Goal: Find specific page/section: Find specific page/section

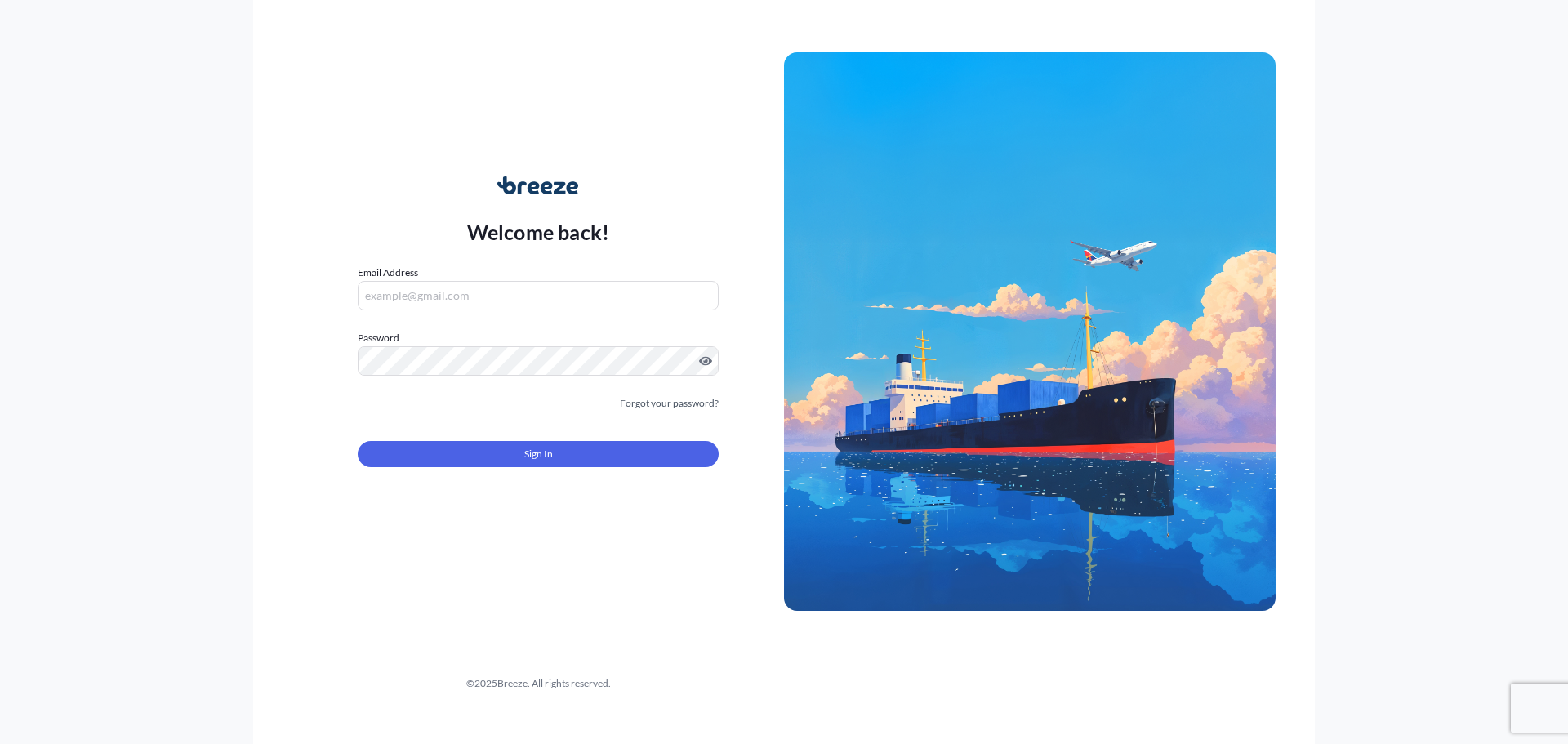
type input "[PERSON_NAME][EMAIL_ADDRESS][DOMAIN_NAME]"
click at [556, 443] on button "Sign In" at bounding box center [538, 454] width 361 height 26
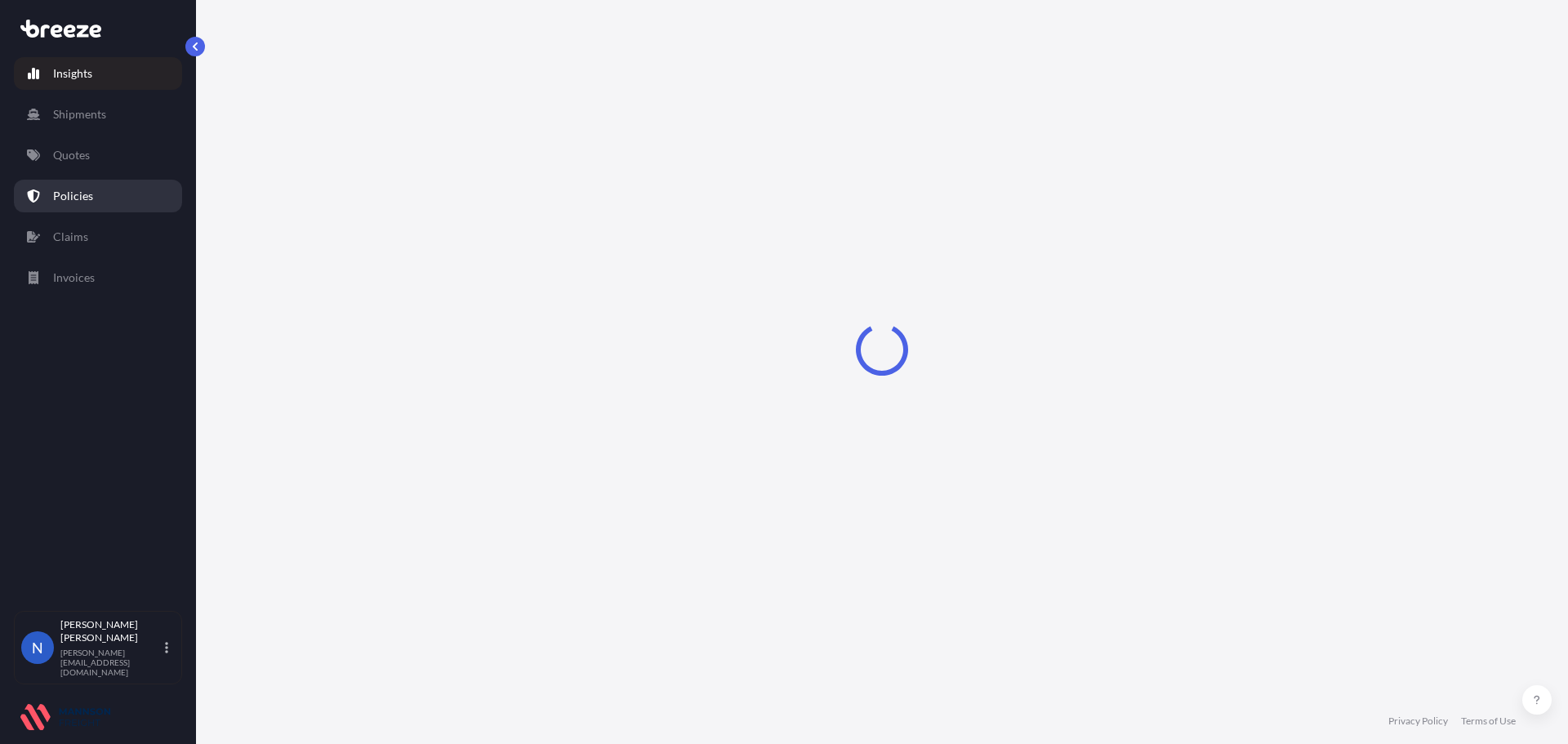
click at [90, 202] on p "Policies" at bounding box center [73, 196] width 40 height 16
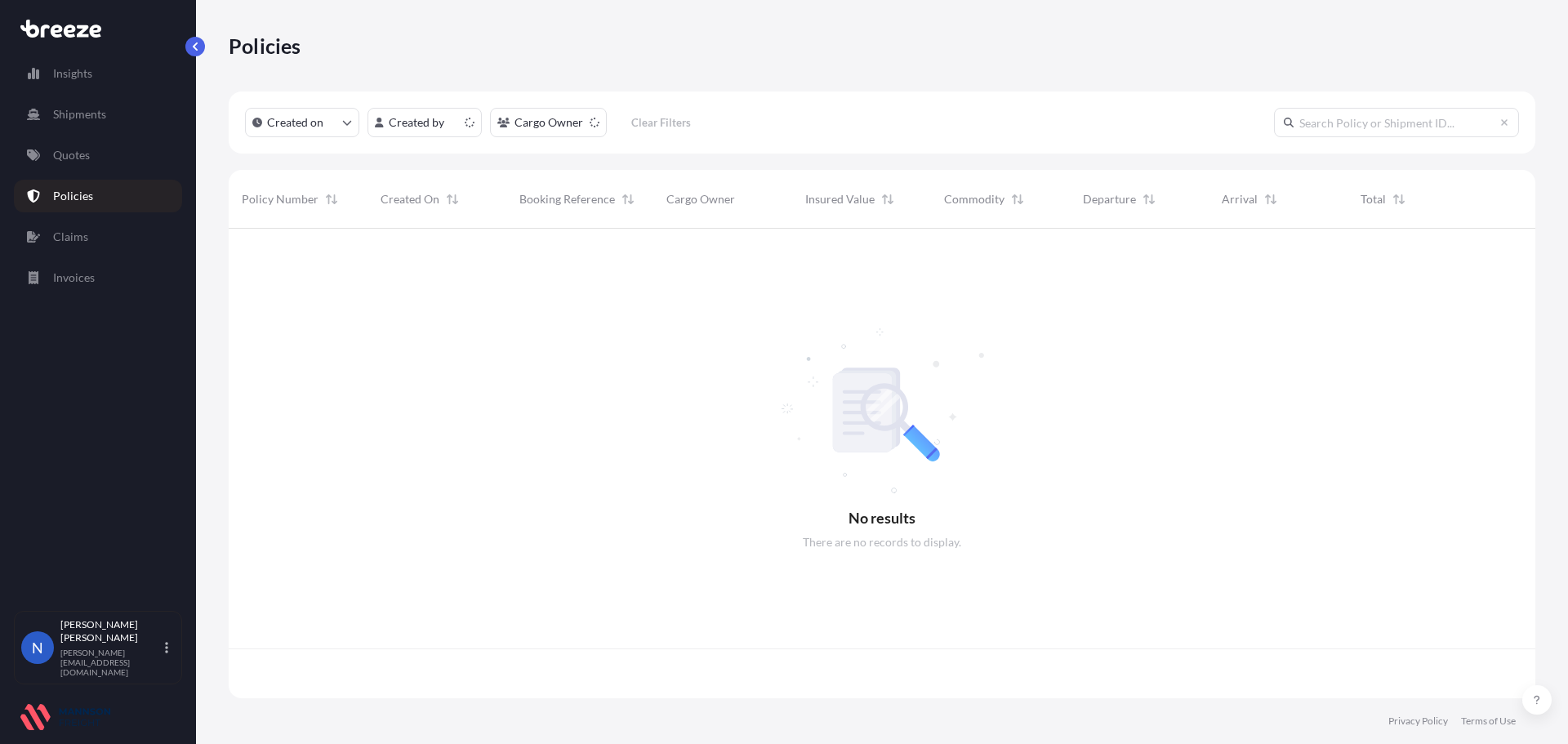
scroll to position [466, 1294]
click at [1299, 125] on input "text" at bounding box center [1396, 122] width 245 height 30
paste input "PAMPER 101"
type input "PAMPER 101"
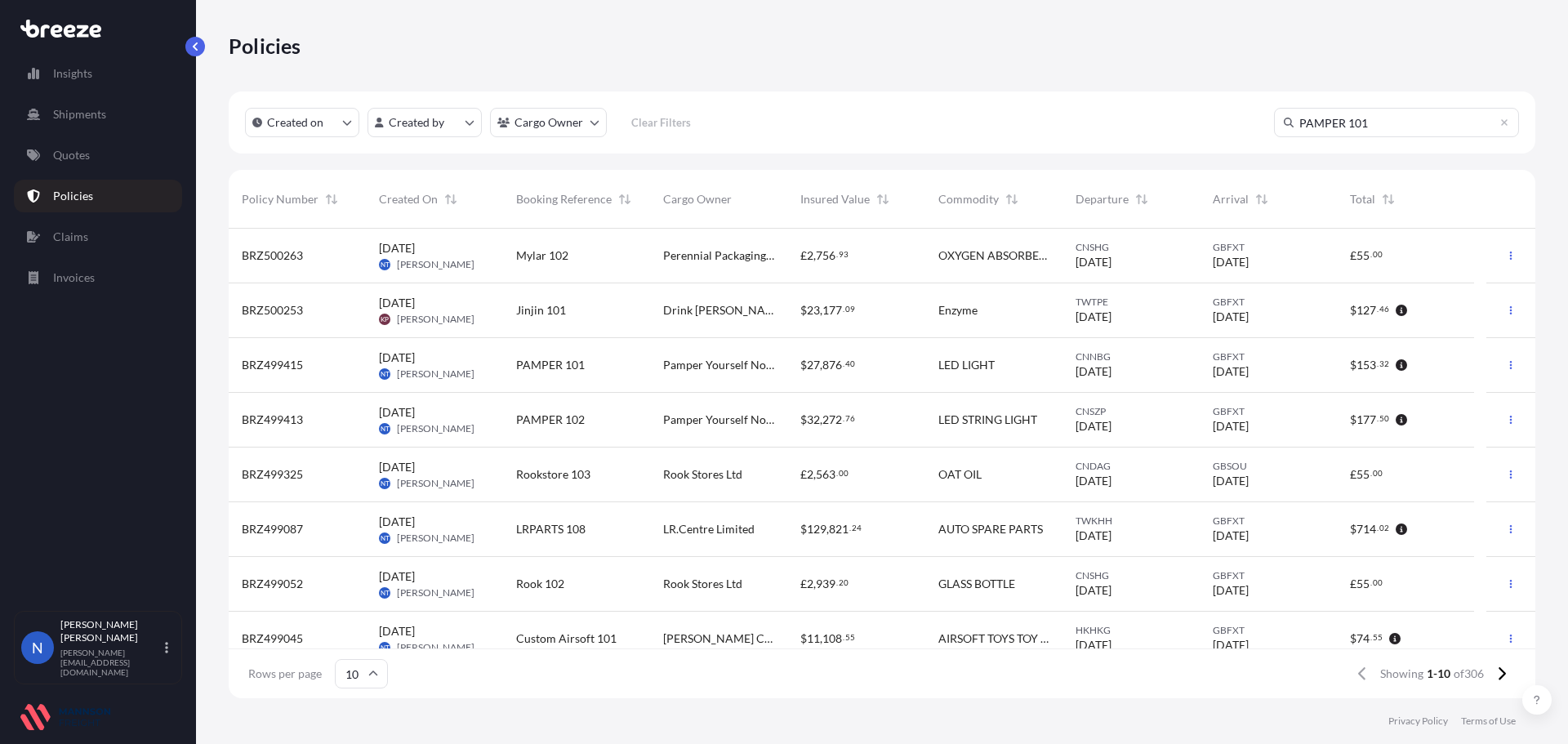
click at [1386, 121] on input "PAMPER 101" at bounding box center [1396, 122] width 245 height 30
drag, startPoint x: 1137, startPoint y: 72, endPoint x: 950, endPoint y: 18, distance: 194.6
click at [1134, 72] on div "Policies" at bounding box center [882, 45] width 1307 height 91
